Goal: Task Accomplishment & Management: Complete application form

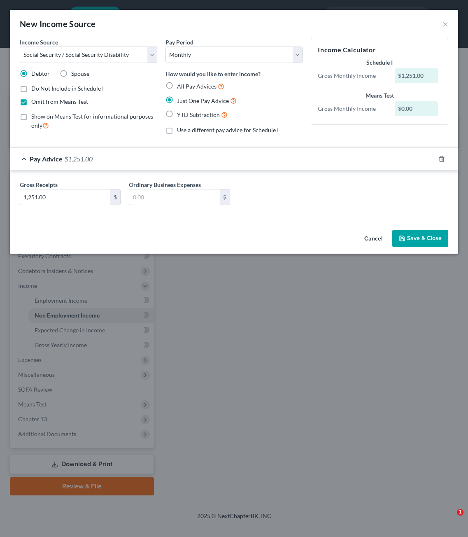
select select "4"
select select "0"
click at [414, 242] on button "Save & Close" at bounding box center [420, 238] width 56 height 17
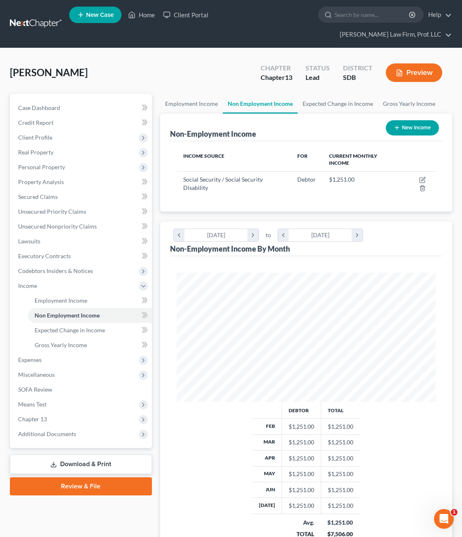
scroll to position [411355, 411209]
click at [42, 134] on span "Client Profile" at bounding box center [35, 137] width 34 height 7
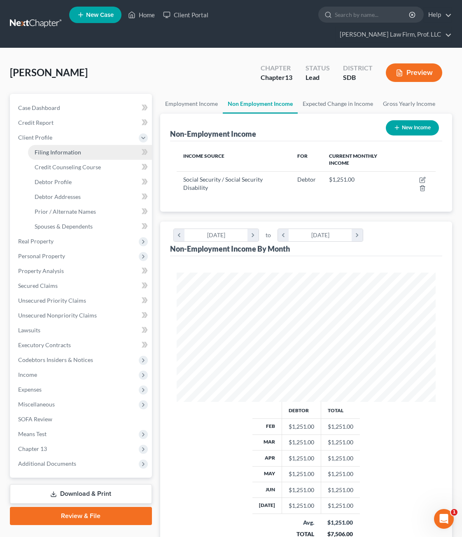
click at [54, 149] on span "Filing Information" at bounding box center [58, 152] width 46 height 7
select select "0"
select select "3"
select select "0"
select select "3"
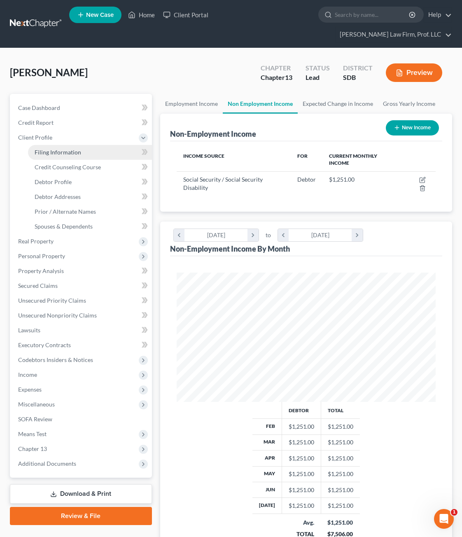
select select "73"
select select "0"
select select "43"
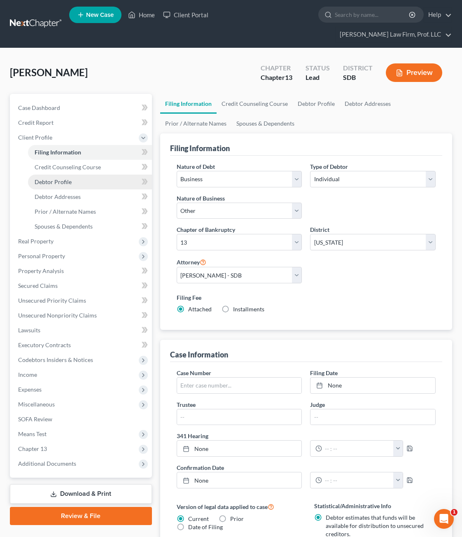
click at [56, 178] on span "Debtor Profile" at bounding box center [53, 181] width 37 height 7
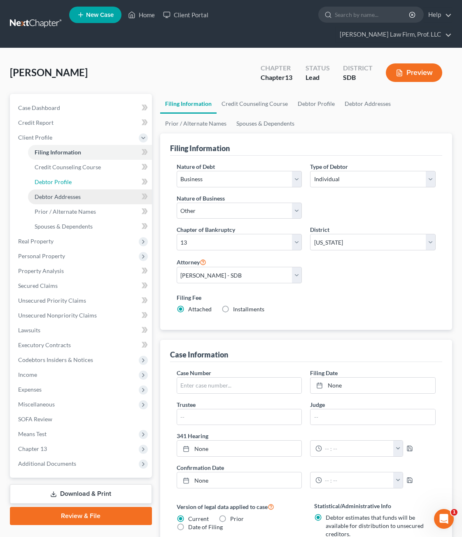
select select "0"
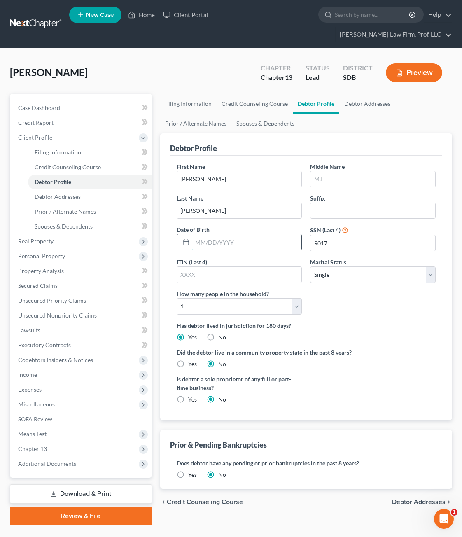
click at [265, 234] on input "text" at bounding box center [246, 242] width 109 height 16
type input "[DATE]"
click at [363, 274] on div "First Name [PERSON_NAME] Middle Name Last Name [PERSON_NAME] Suffix Date of Bir…" at bounding box center [305, 241] width 267 height 159
click at [380, 171] on input "text" at bounding box center [372, 179] width 125 height 16
type input "[PERSON_NAME]"
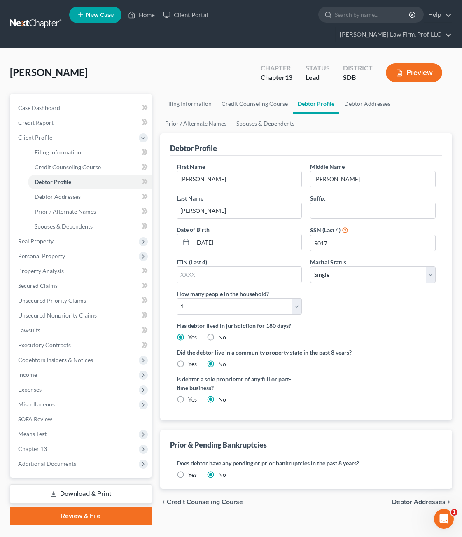
click at [421, 381] on div "Is debtor a sole proprietor of any full or part-time business? Yes No" at bounding box center [305, 391] width 267 height 35
click at [402, 460] on div "Does debtor have any pending or prior bankruptcies in the past 8 years? Are any…" at bounding box center [306, 468] width 259 height 20
click at [425, 385] on div "Is debtor a sole proprietor of any full or part-time business? Yes No" at bounding box center [305, 391] width 267 height 35
click at [386, 321] on div "Has debtor lived in jurisdiction for 180 days? Yes No Debtor must reside in jur…" at bounding box center [306, 331] width 259 height 20
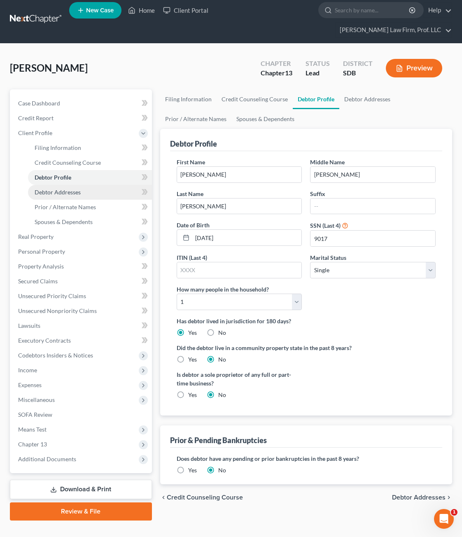
click at [74, 188] on span "Debtor Addresses" at bounding box center [58, 191] width 46 height 7
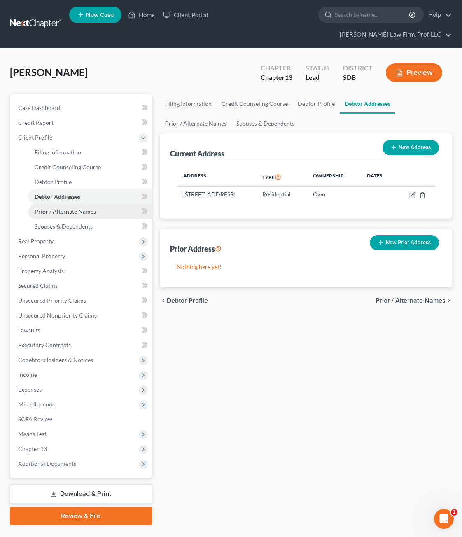
click at [75, 208] on span "Prior / Alternate Names" at bounding box center [65, 211] width 61 height 7
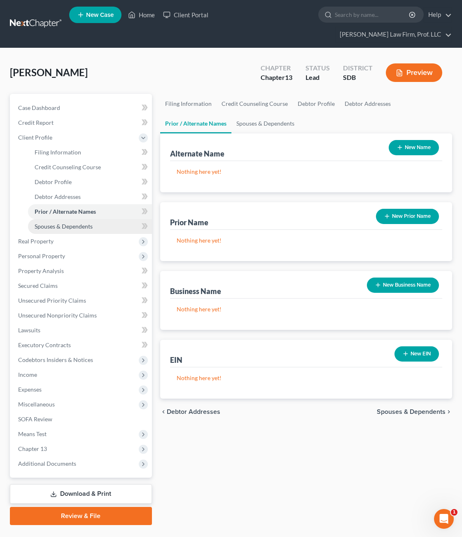
click at [79, 223] on span "Spouses & Dependents" at bounding box center [64, 226] width 58 height 7
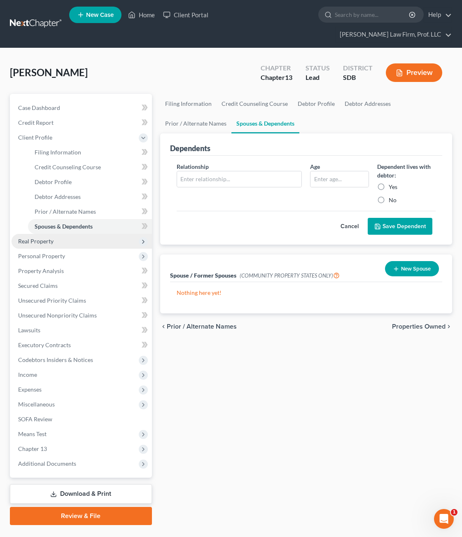
click at [51, 237] on span "Real Property" at bounding box center [35, 240] width 35 height 7
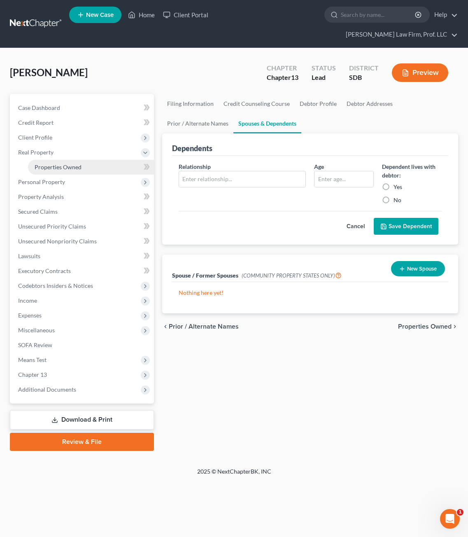
click at [69, 163] on span "Properties Owned" at bounding box center [58, 166] width 47 height 7
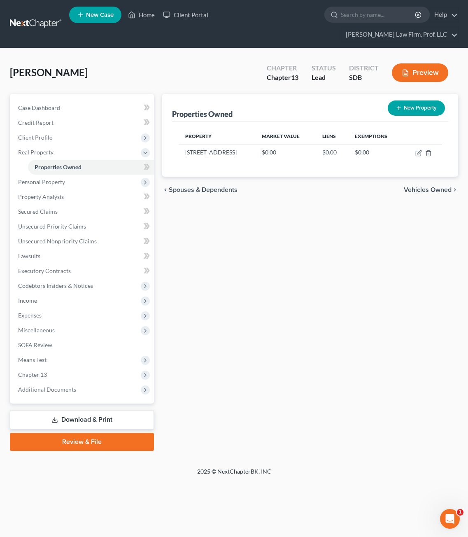
drag, startPoint x: 342, startPoint y: 239, endPoint x: 396, endPoint y: 162, distance: 94.2
click at [342, 239] on div "Properties Owned New Property Property Market Value Liens Exemptions [STREET_AD…" at bounding box center [310, 272] width 304 height 357
click at [416, 150] on icon "button" at bounding box center [418, 153] width 7 height 7
select select "43"
select select "48"
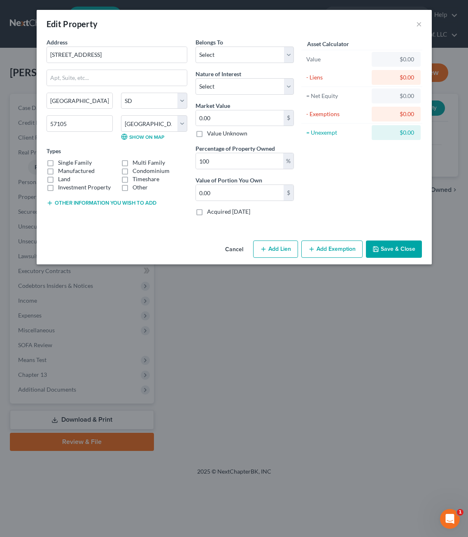
click at [339, 200] on div "Asset Calculator Value $0.00 - Liens $0.00 = Net Equity $0.00 - Exemptions $0.0…" at bounding box center [362, 130] width 128 height 184
click at [250, 59] on select "Select Debtor 1 Only Debtor 2 Only Debtor 1 And Debtor 2 Only At Least One Of T…" at bounding box center [244, 54] width 98 height 16
select select "0"
click at [195, 46] on select "Select Debtor 1 Only Debtor 2 Only Debtor 1 And Debtor 2 Only At Least One Of T…" at bounding box center [244, 54] width 98 height 16
click at [343, 173] on div "Asset Calculator Value $0.00 - Liens $0.00 = Net Equity $0.00 - Exemptions $0.0…" at bounding box center [362, 130] width 128 height 184
